Goal: Find specific page/section: Find specific page/section

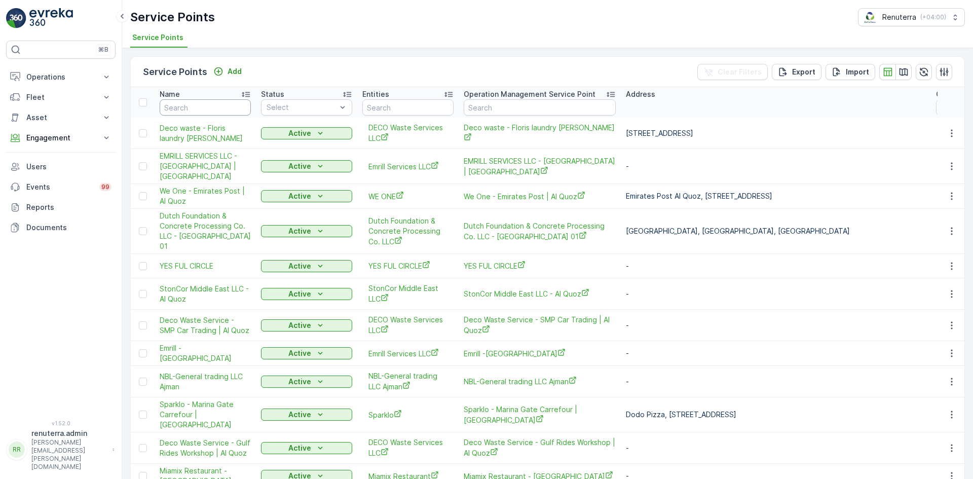
click at [186, 115] on input "text" at bounding box center [205, 107] width 91 height 16
click at [73, 141] on p "Engagement" at bounding box center [60, 138] width 69 height 10
click at [72, 159] on link "Insights" at bounding box center [69, 155] width 94 height 14
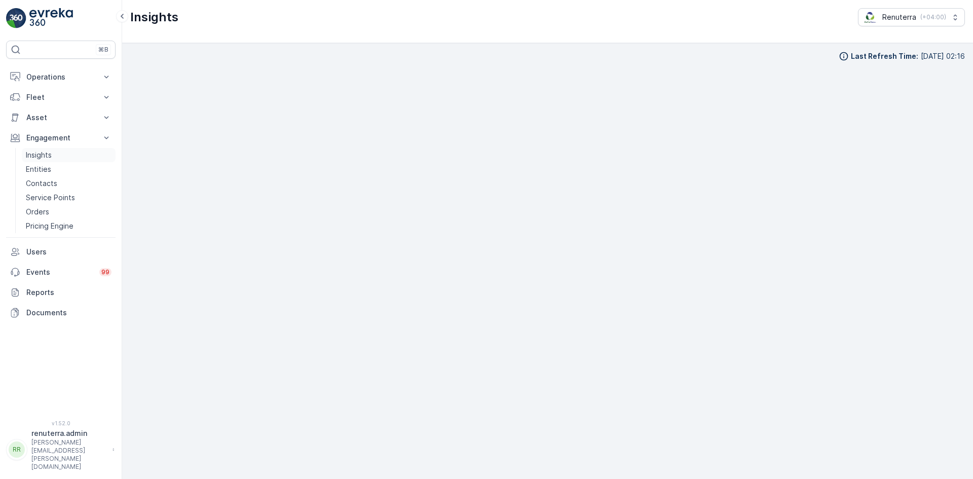
click at [63, 148] on div "Engagement Insights Entities Contacts Service Points Orders Pricing Engine" at bounding box center [61, 180] width 110 height 105
click at [63, 156] on link "Insights" at bounding box center [69, 155] width 94 height 14
